Goal: Find contact information: Find contact information

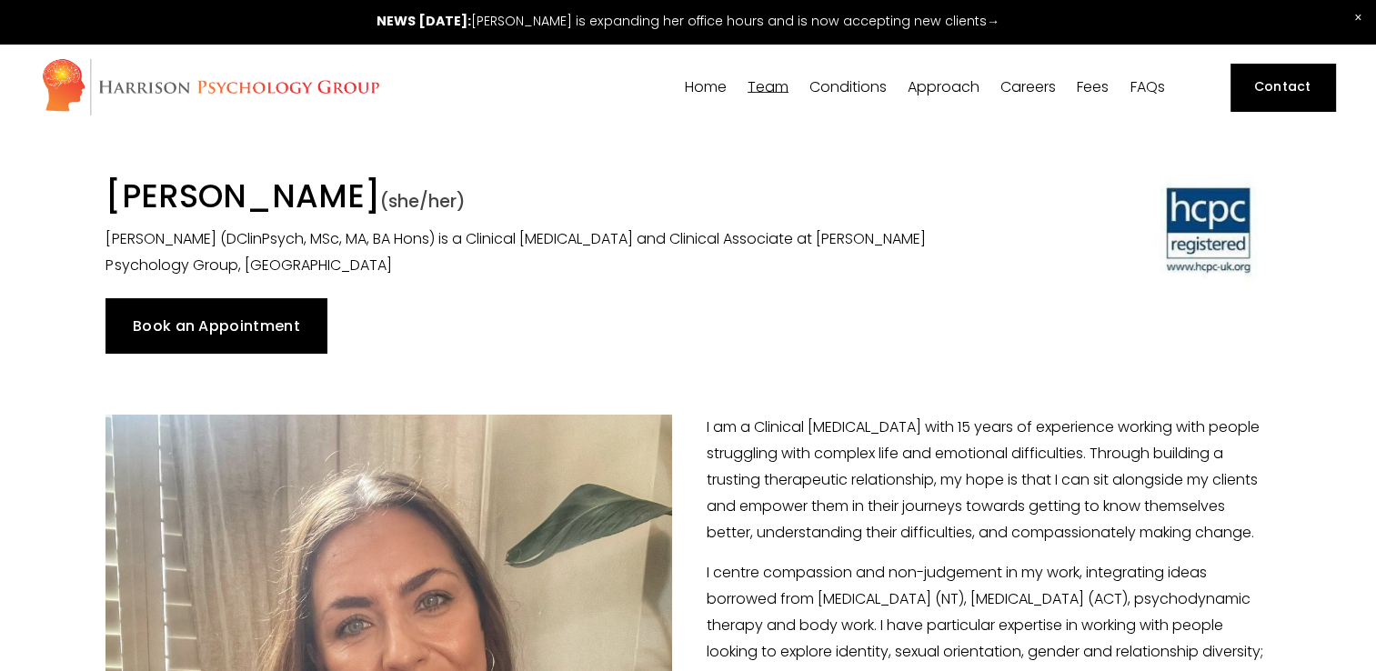
click at [1090, 93] on link "Fees" at bounding box center [1093, 86] width 32 height 17
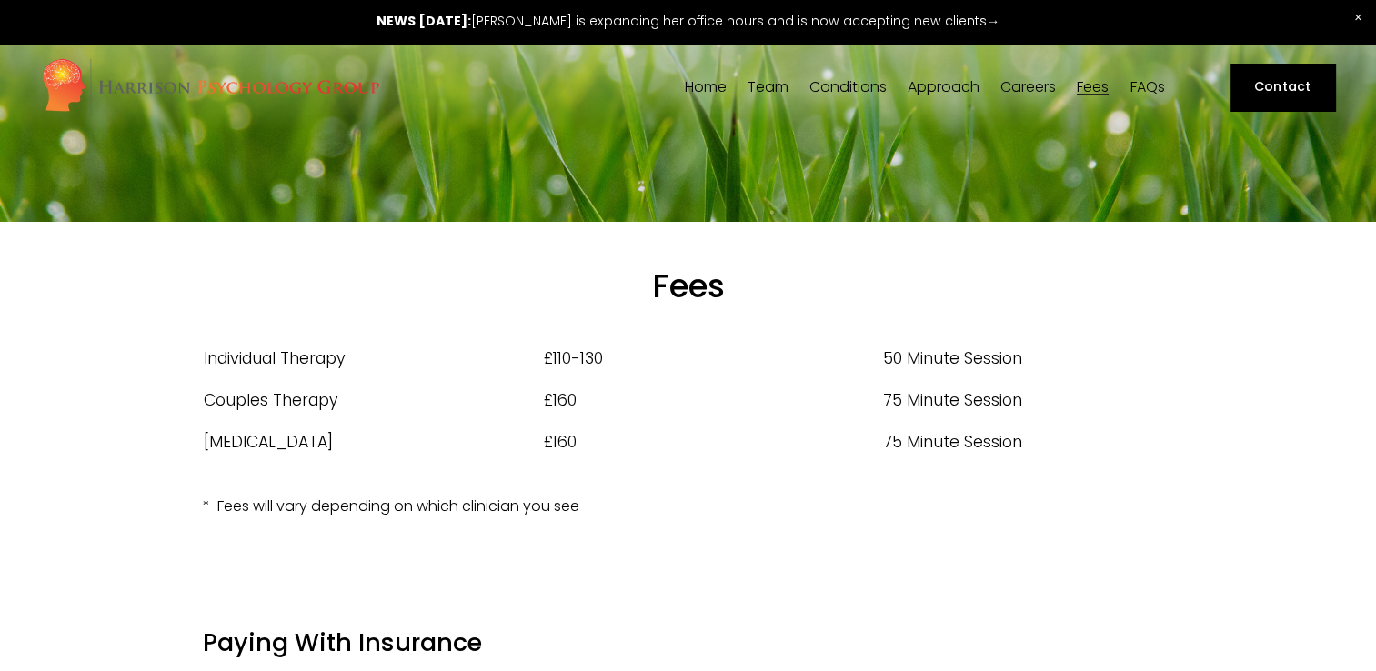
click at [1265, 79] on link "Contact" at bounding box center [1282, 87] width 105 height 47
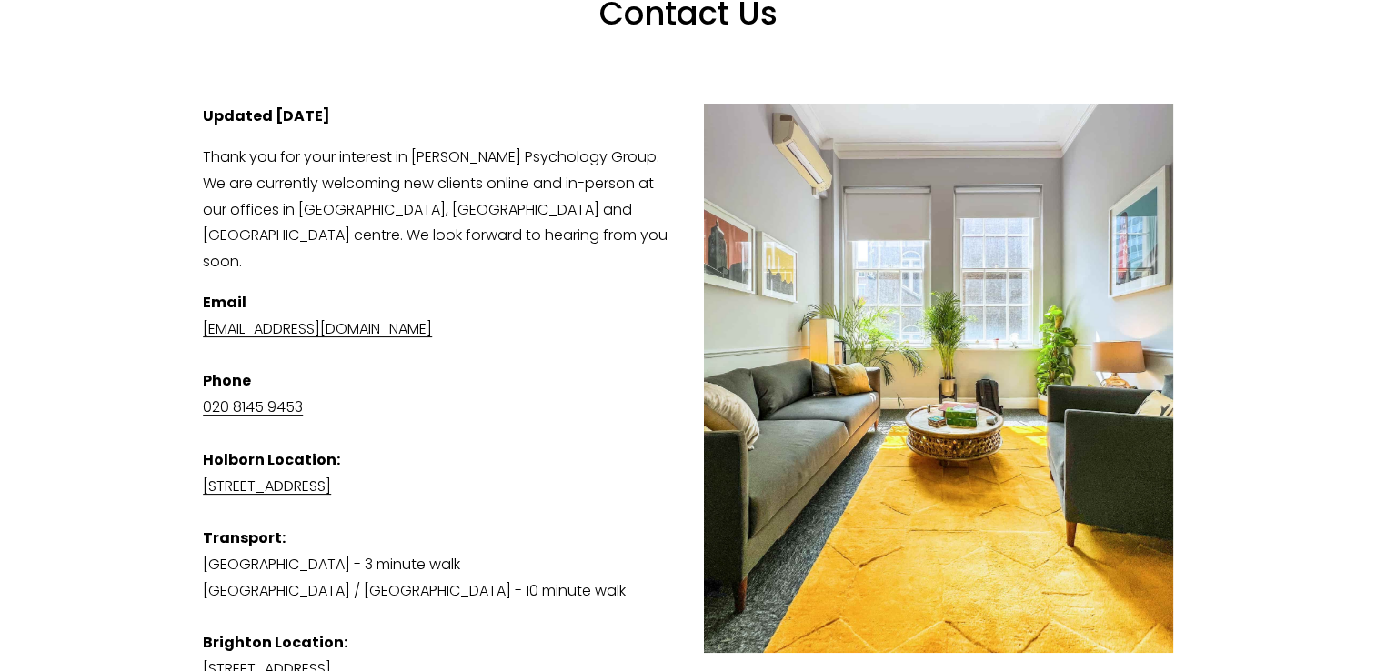
scroll to position [227, 0]
